Goal: Task Accomplishment & Management: Manage account settings

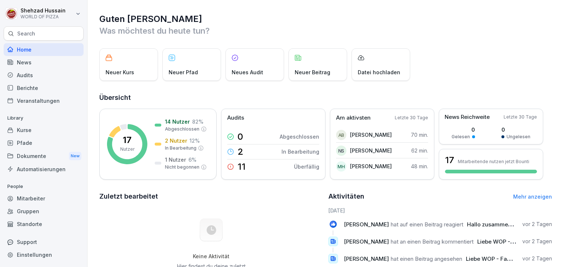
click at [30, 153] on div "Dokumente New" at bounding box center [44, 156] width 80 height 14
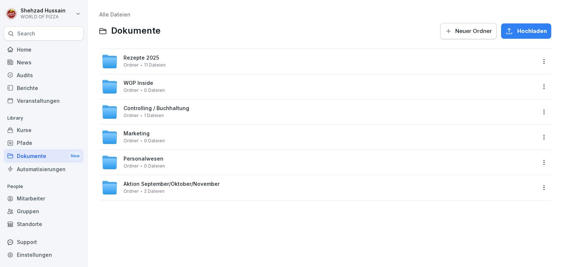
click at [32, 193] on div "Mitarbeiter" at bounding box center [44, 198] width 80 height 13
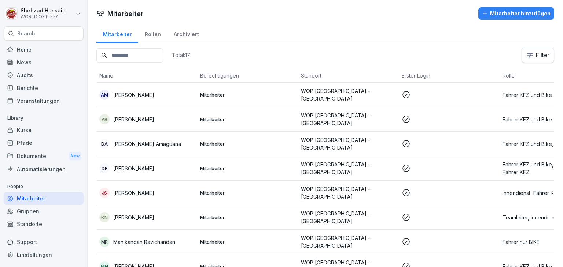
click at [375, 90] on p "WOP [GEOGRAPHIC_DATA] - [GEOGRAPHIC_DATA]" at bounding box center [348, 94] width 95 height 15
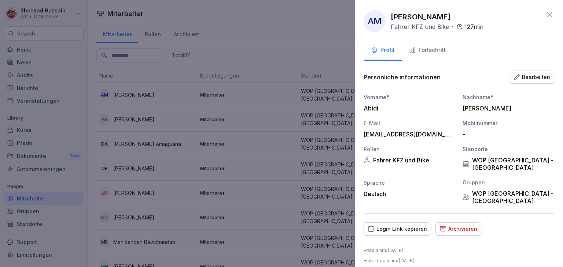
click at [429, 51] on div "Fortschritt" at bounding box center [427, 50] width 37 height 8
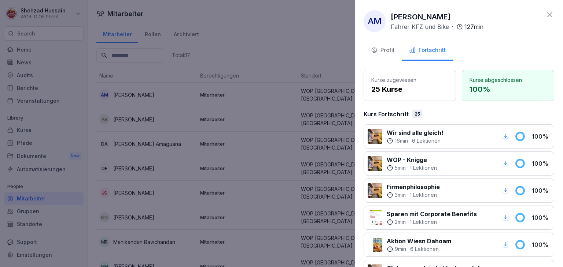
click at [547, 12] on icon at bounding box center [549, 14] width 9 height 9
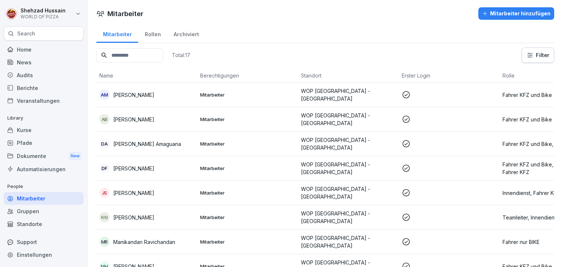
click at [458, 90] on p at bounding box center [448, 94] width 95 height 9
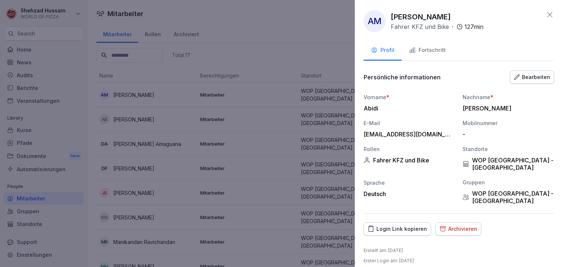
click at [452, 225] on div "Archivieren" at bounding box center [458, 229] width 38 height 8
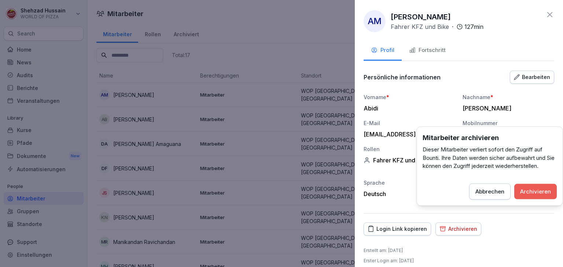
click at [537, 188] on div "Archivieren" at bounding box center [535, 192] width 31 height 8
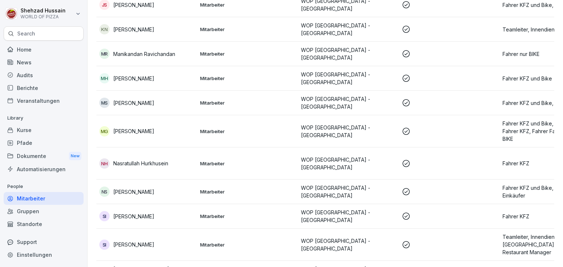
scroll to position [164, 0]
click at [469, 179] on td at bounding box center [449, 191] width 101 height 25
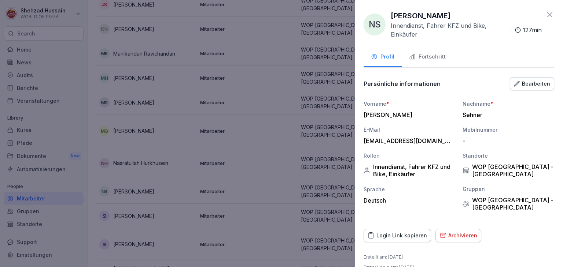
click at [438, 56] on div "Fortschritt" at bounding box center [427, 57] width 37 height 8
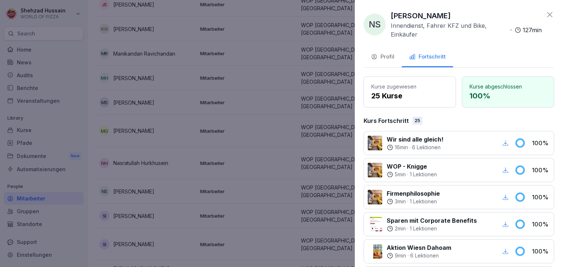
click at [545, 12] on icon at bounding box center [549, 14] width 9 height 9
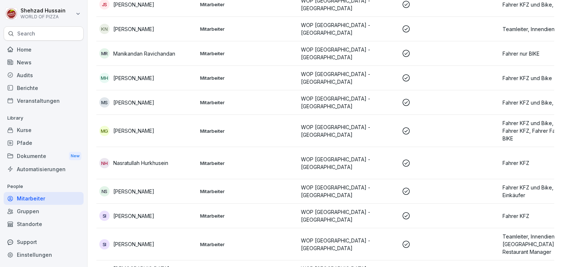
scroll to position [232, 0]
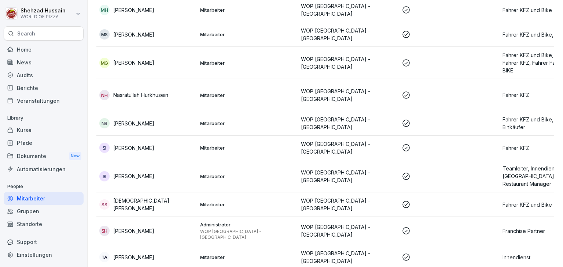
click at [458, 247] on td at bounding box center [449, 257] width 101 height 24
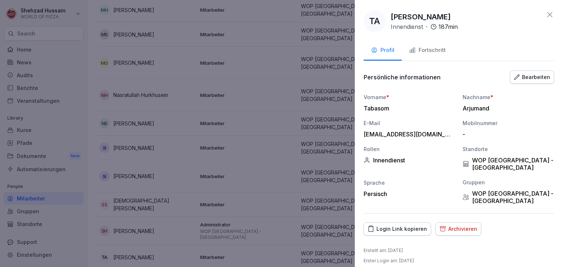
click at [417, 49] on div "Fortschritt" at bounding box center [427, 50] width 37 height 8
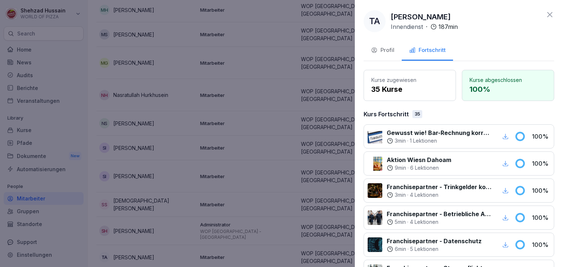
click at [545, 14] on icon at bounding box center [549, 14] width 9 height 9
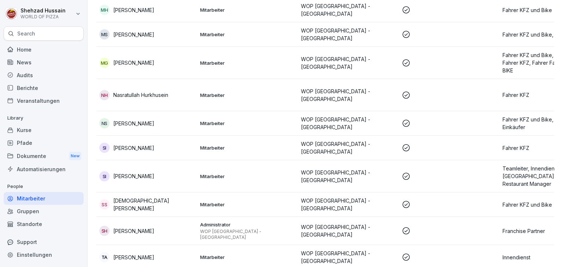
click at [429, 227] on p at bounding box center [448, 231] width 95 height 9
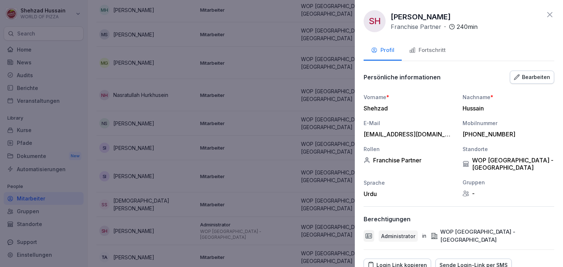
click at [435, 51] on div "Fortschritt" at bounding box center [427, 50] width 37 height 8
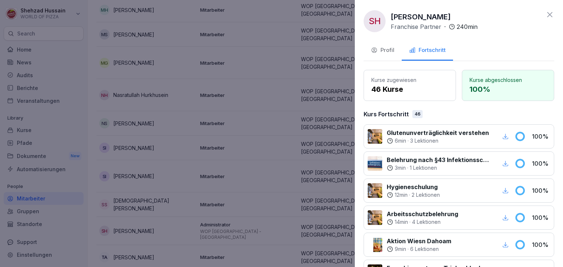
click at [545, 12] on icon at bounding box center [549, 14] width 9 height 9
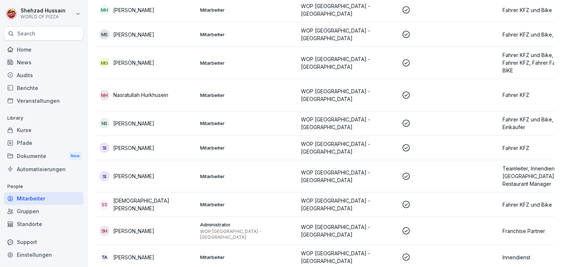
click at [396, 195] on td "WOP [GEOGRAPHIC_DATA] - [GEOGRAPHIC_DATA]" at bounding box center [348, 205] width 101 height 25
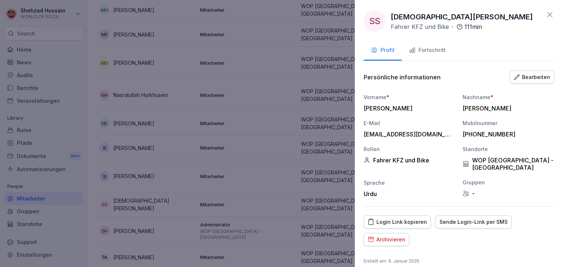
click at [444, 48] on div "Fortschritt" at bounding box center [427, 50] width 37 height 8
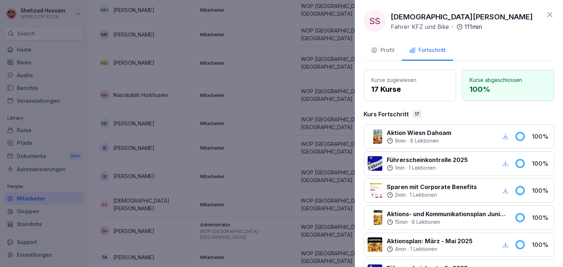
click at [547, 15] on icon at bounding box center [549, 14] width 5 height 5
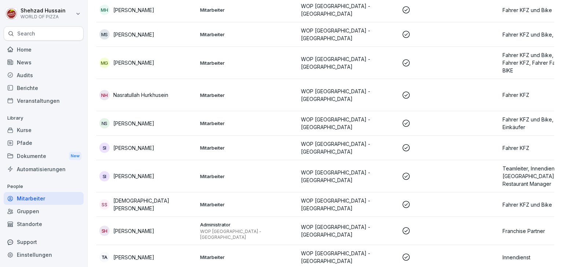
click at [435, 172] on p at bounding box center [448, 176] width 95 height 9
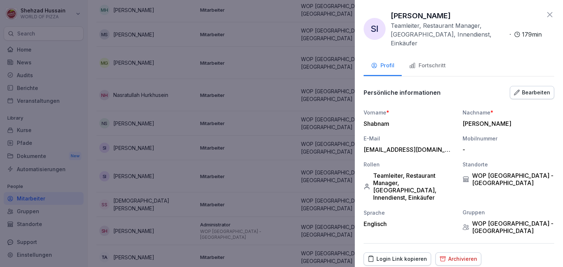
click at [432, 62] on div "Fortschritt" at bounding box center [427, 66] width 37 height 8
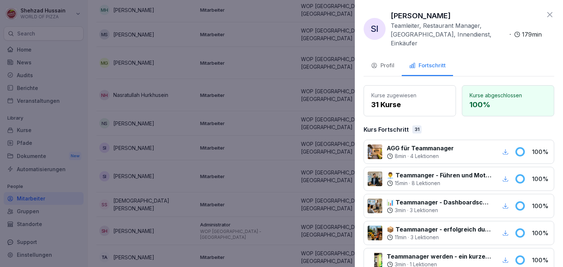
click at [545, 12] on icon at bounding box center [549, 14] width 9 height 9
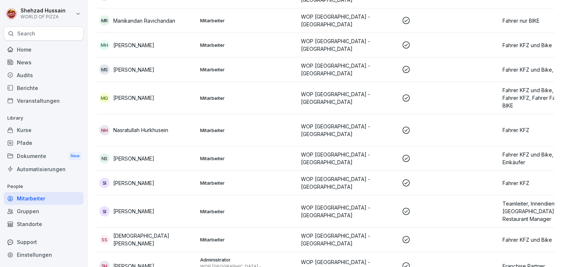
scroll to position [196, 0]
click at [449, 147] on td at bounding box center [449, 159] width 101 height 25
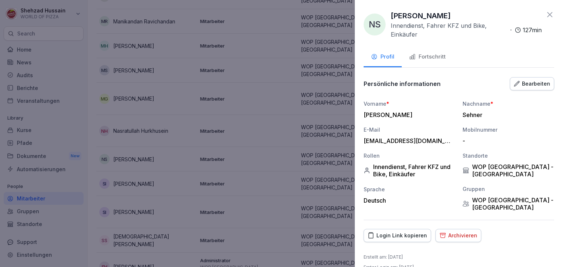
click at [425, 61] on button "Fortschritt" at bounding box center [426, 58] width 51 height 20
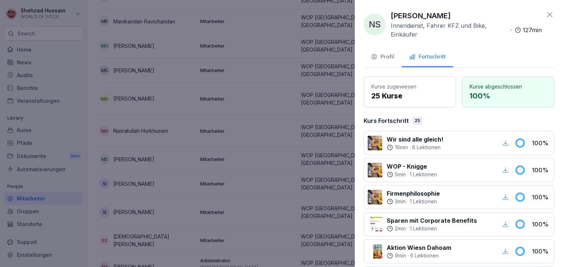
click at [543, 34] on div "NS [PERSON_NAME] Innendienst, Fahrer KFZ und Bike, Einkäufer · 127 min" at bounding box center [458, 24] width 190 height 29
click at [545, 16] on icon at bounding box center [549, 14] width 9 height 9
